Goal: Task Accomplishment & Management: Manage account settings

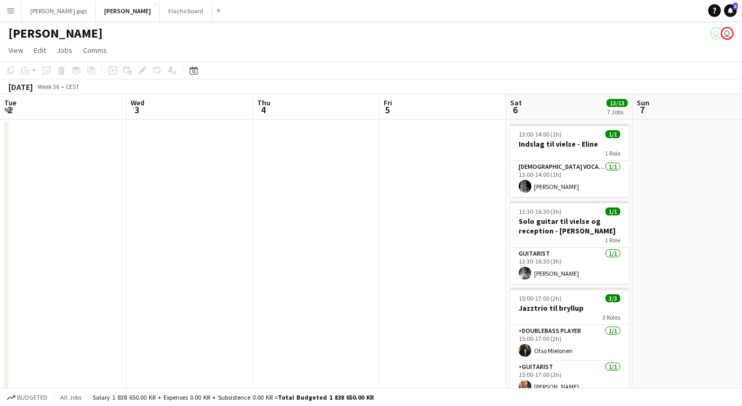
scroll to position [0, 286]
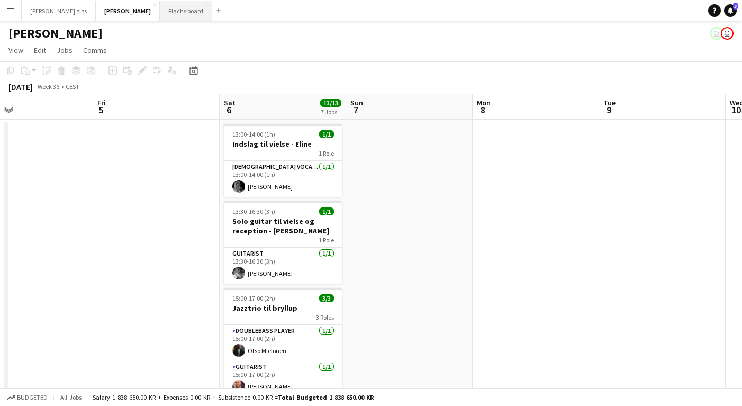
click at [160, 15] on button "Flachs board Close" at bounding box center [186, 11] width 52 height 21
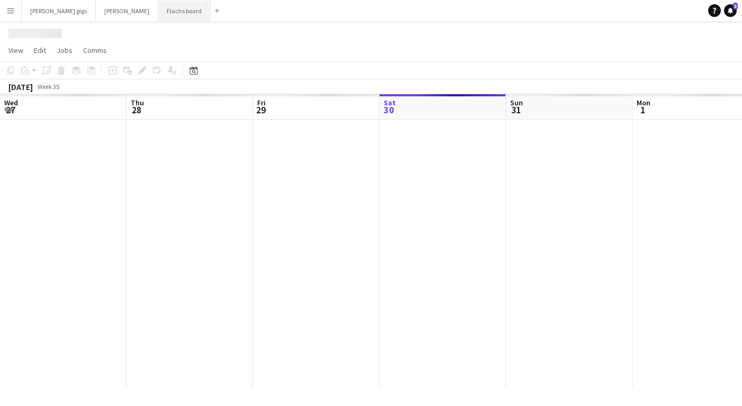
scroll to position [0, 253]
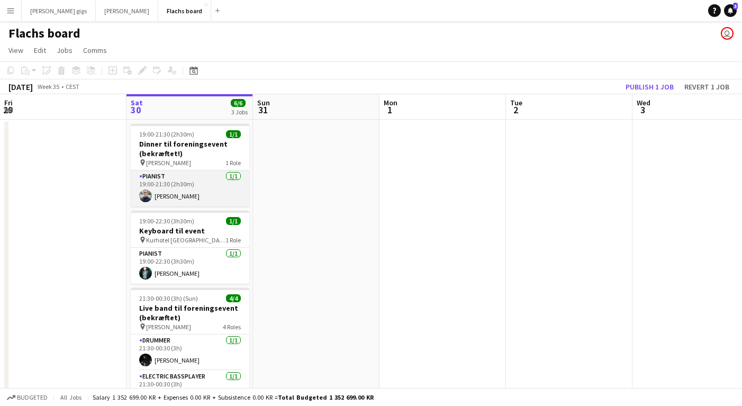
click at [147, 195] on app-user-avatar at bounding box center [145, 196] width 13 height 13
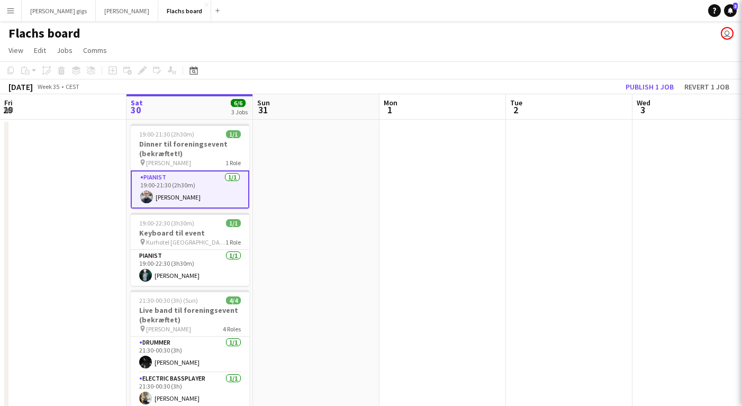
scroll to position [0, 253]
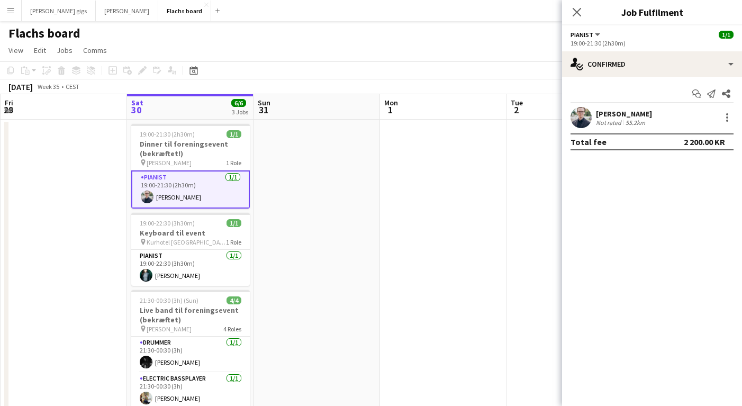
click at [103, 197] on app-date-cell at bounding box center [64, 294] width 127 height 348
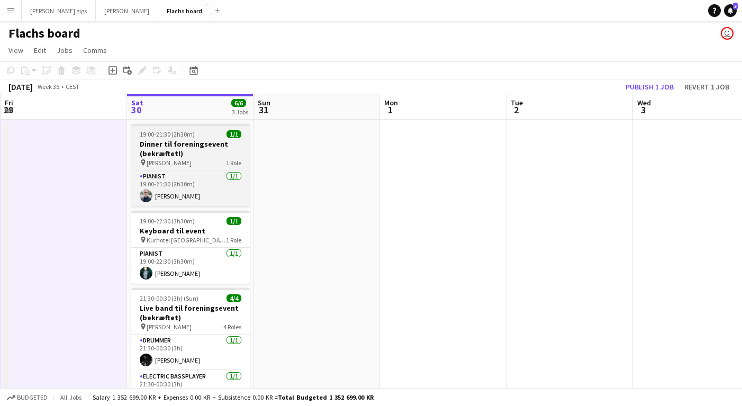
click at [148, 150] on h3 "Dinner til foreningsevent (bekræftet!)" at bounding box center [190, 148] width 119 height 19
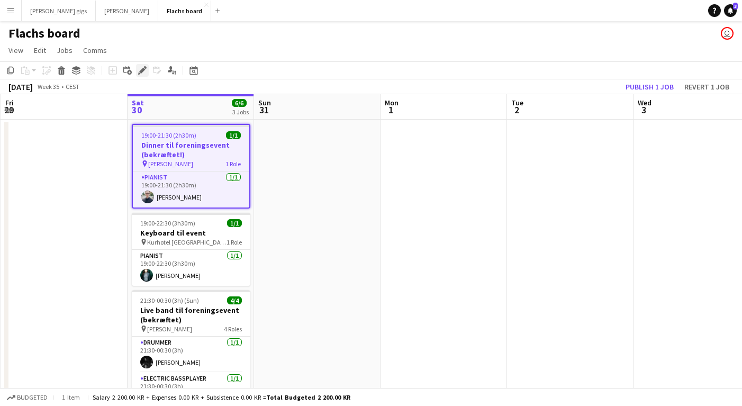
click at [147, 71] on div "Edit" at bounding box center [142, 70] width 13 height 13
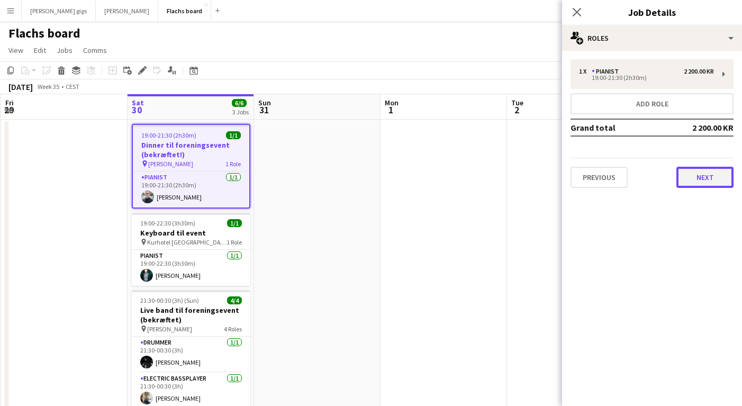
click at [704, 185] on button "Next" at bounding box center [705, 177] width 57 height 21
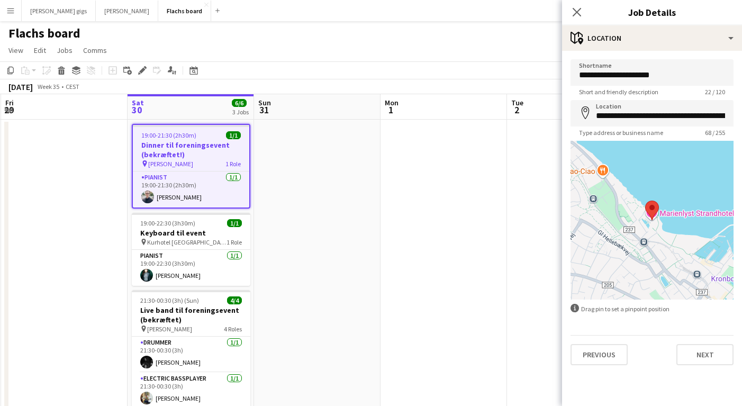
click at [705, 367] on div "**********" at bounding box center [652, 212] width 180 height 323
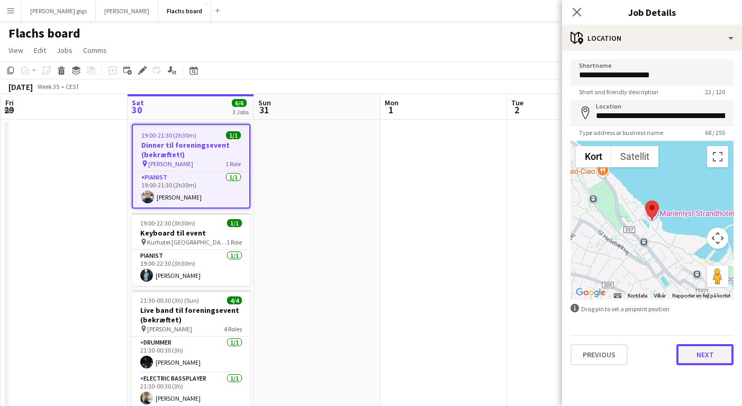
click at [699, 361] on button "Next" at bounding box center [705, 354] width 57 height 21
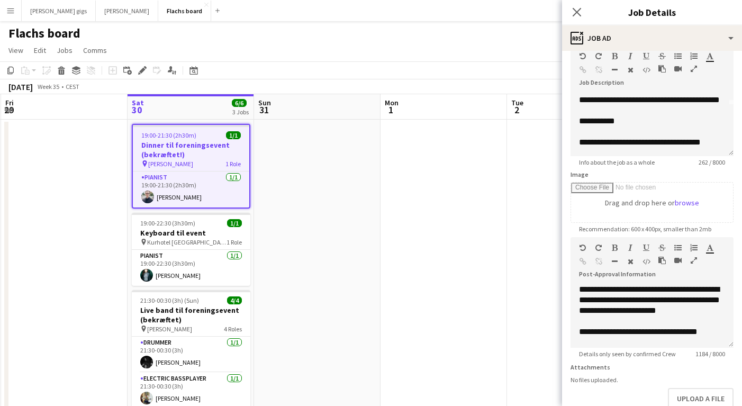
scroll to position [0, 0]
